Goal: Communication & Community: Answer question/provide support

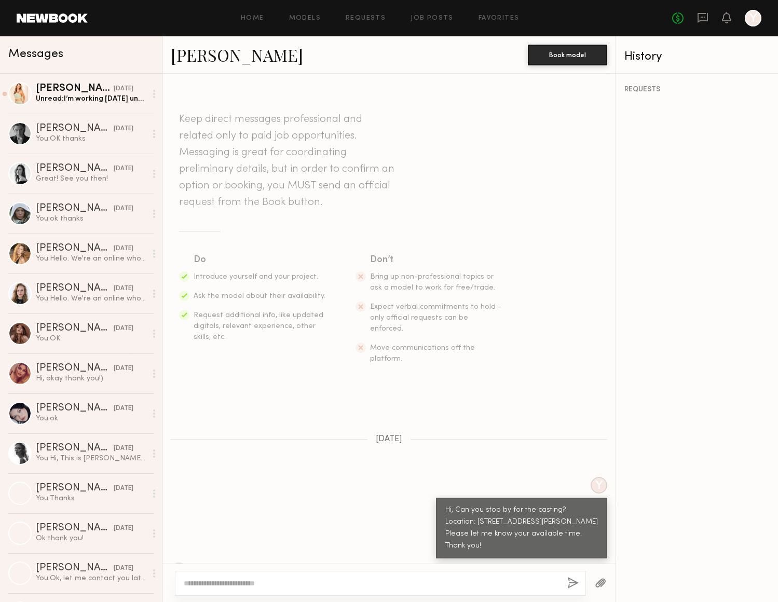
scroll to position [669, 0]
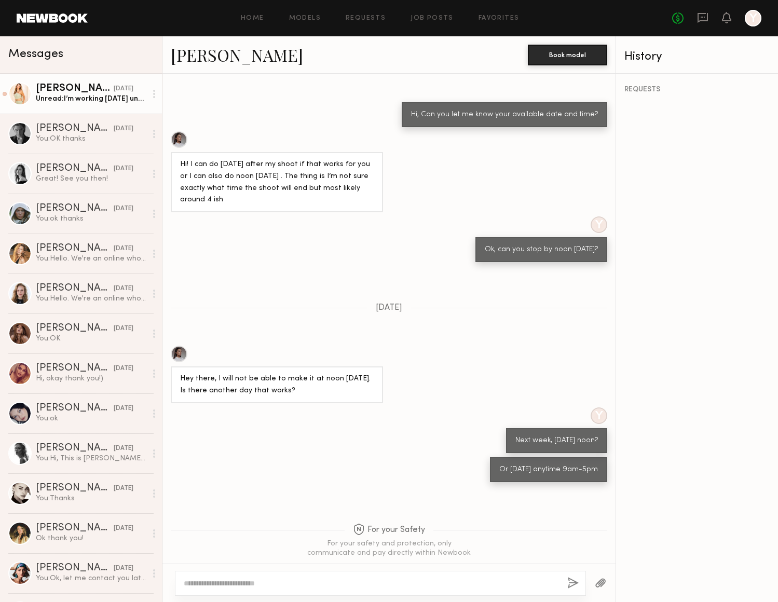
click at [87, 89] on div "[PERSON_NAME]" at bounding box center [75, 89] width 78 height 10
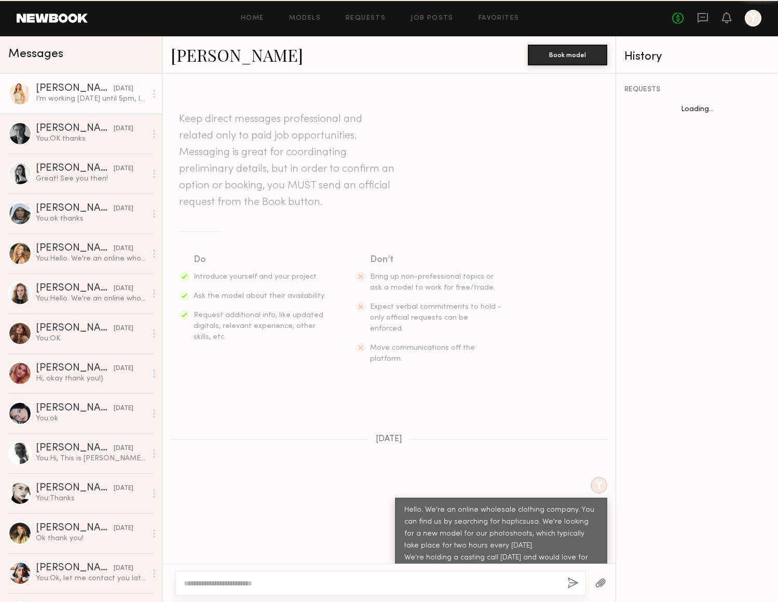
scroll to position [355, 0]
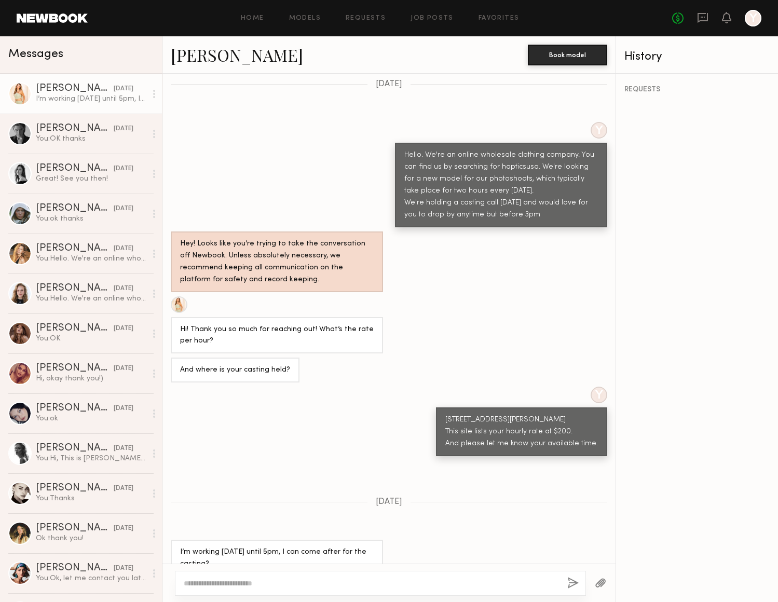
click at [207, 583] on textarea at bounding box center [371, 583] width 375 height 10
type textarea "**********"
click at [575, 583] on button "button" at bounding box center [573, 583] width 11 height 13
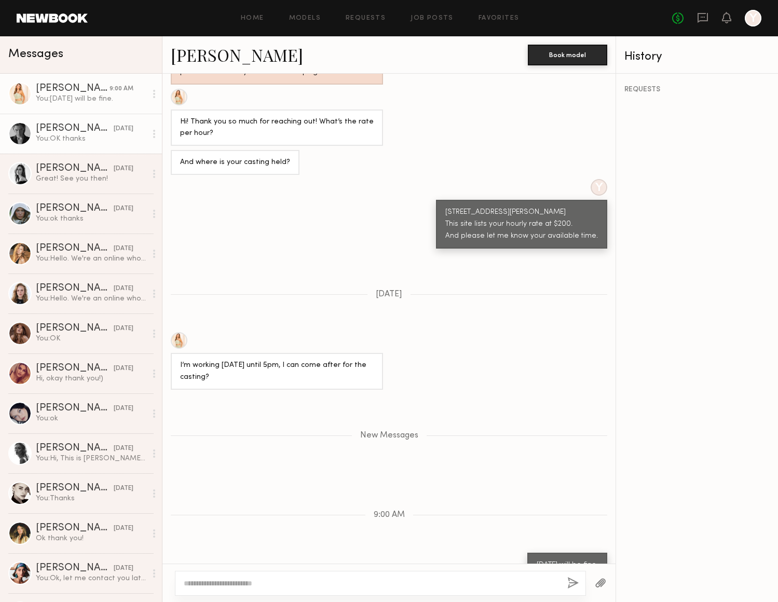
click at [116, 147] on link "[PERSON_NAME] [DATE] You: OK thanks" at bounding box center [81, 134] width 162 height 40
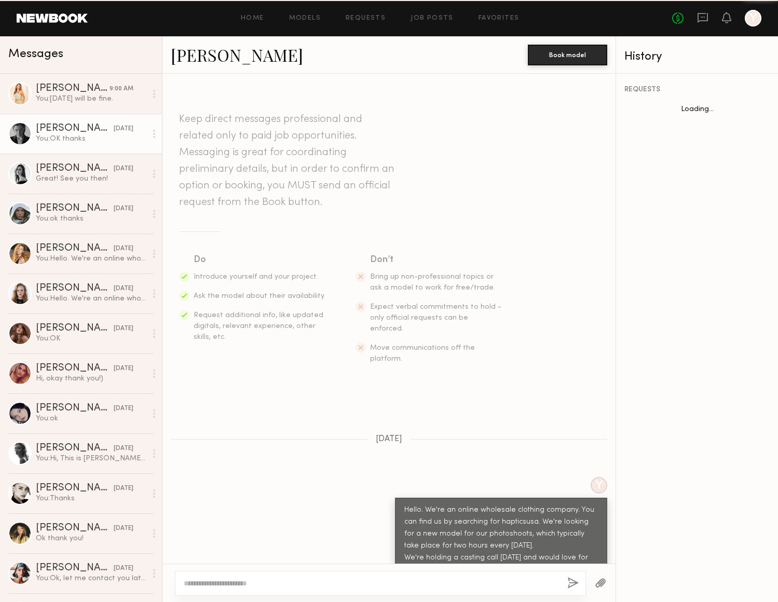
scroll to position [522, 0]
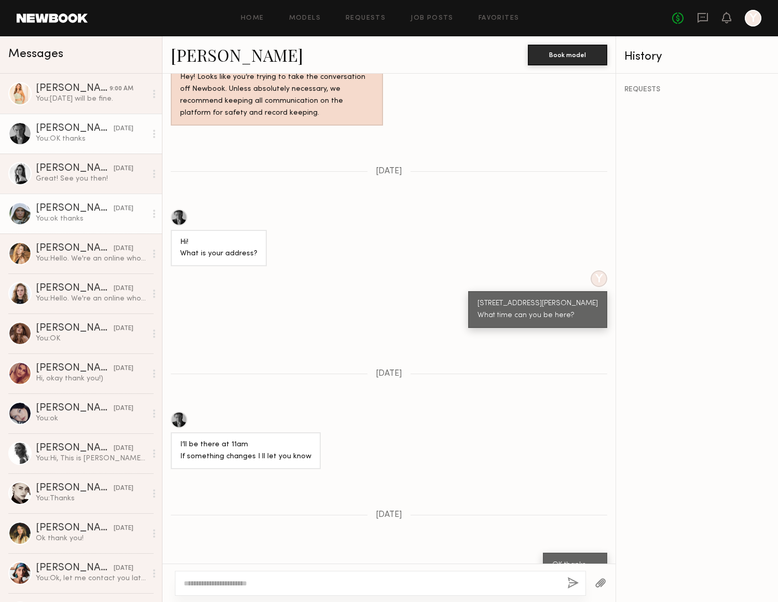
click at [91, 217] on div "You: ok thanks" at bounding box center [91, 219] width 111 height 10
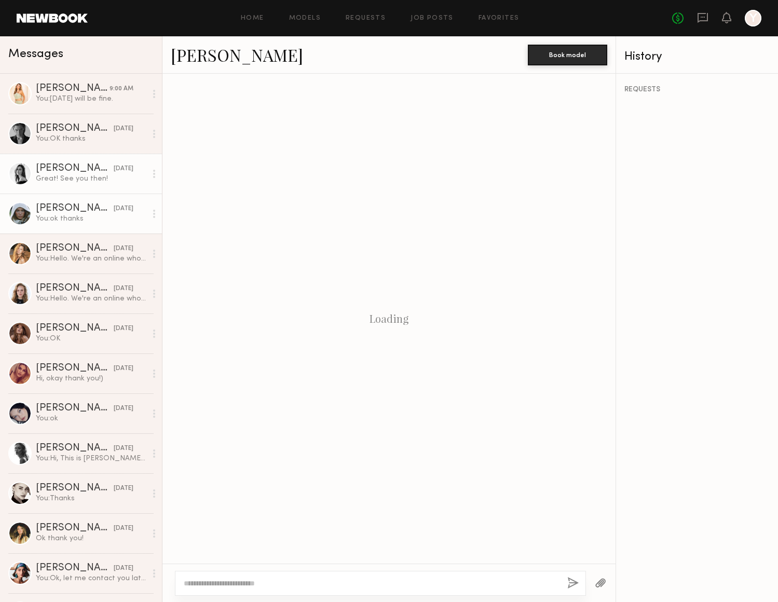
click at [114, 173] on div "[DATE]" at bounding box center [124, 169] width 20 height 10
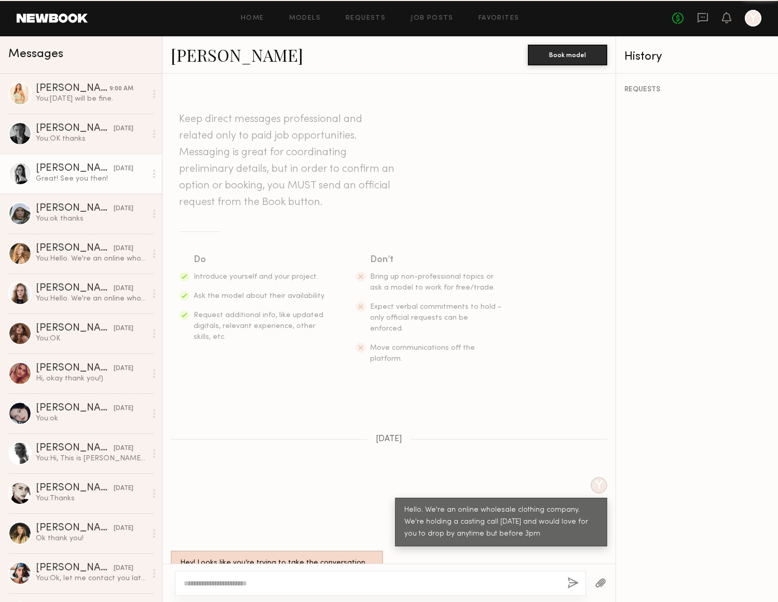
scroll to position [378, 0]
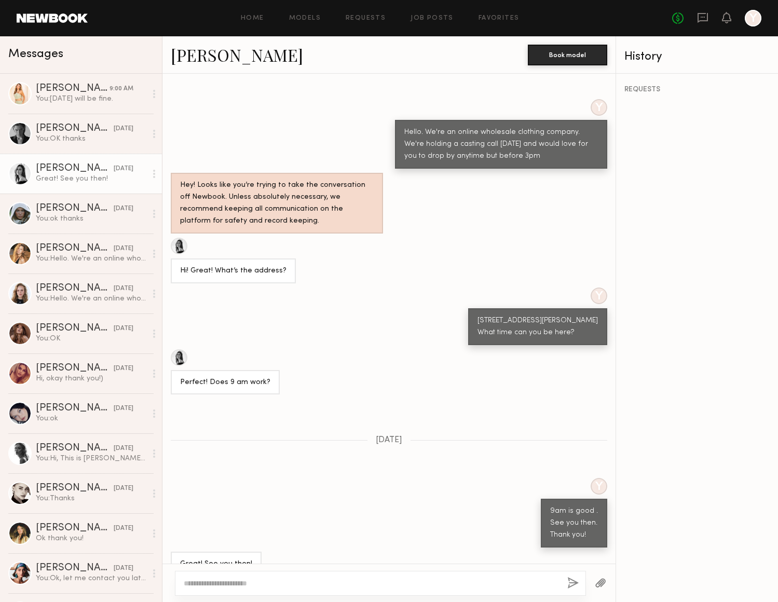
click at [218, 584] on textarea at bounding box center [371, 583] width 375 height 10
